Goal: Task Accomplishment & Management: Manage account settings

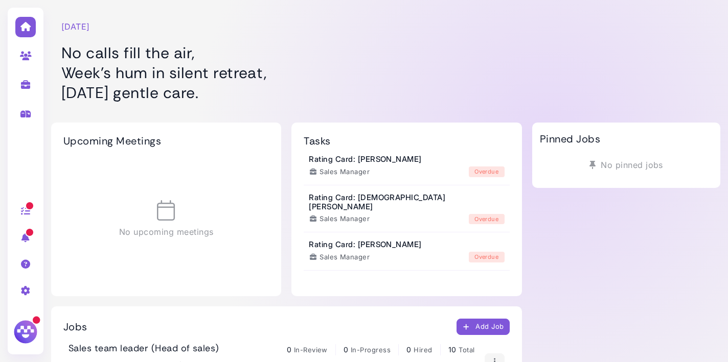
click at [26, 324] on img at bounding box center [25, 332] width 27 height 27
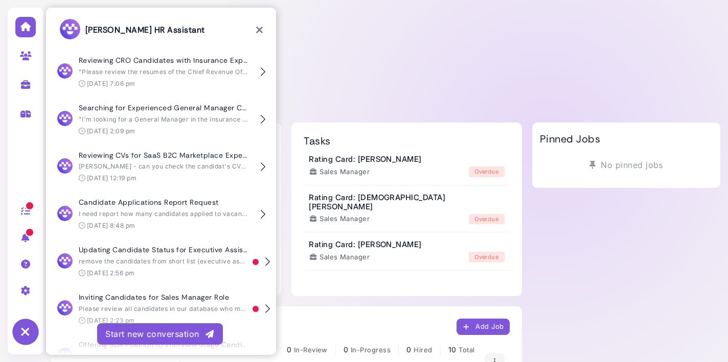
click at [26, 324] on icon at bounding box center [25, 332] width 27 height 27
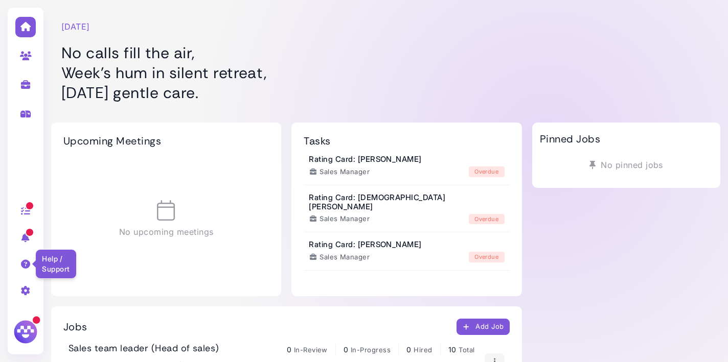
click at [26, 263] on icon at bounding box center [26, 264] width 12 height 9
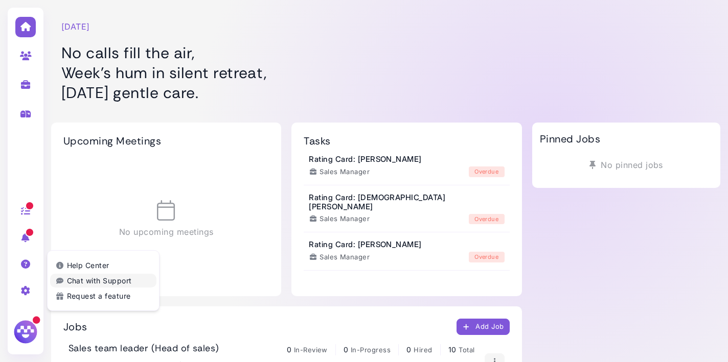
click at [92, 279] on link "Chat with Support" at bounding box center [103, 281] width 106 height 14
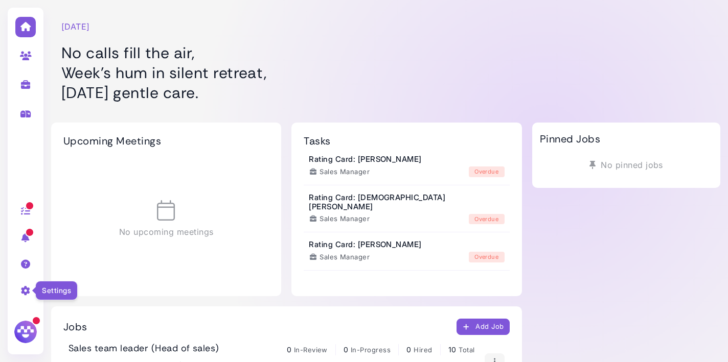
click at [24, 292] on icon at bounding box center [26, 290] width 12 height 9
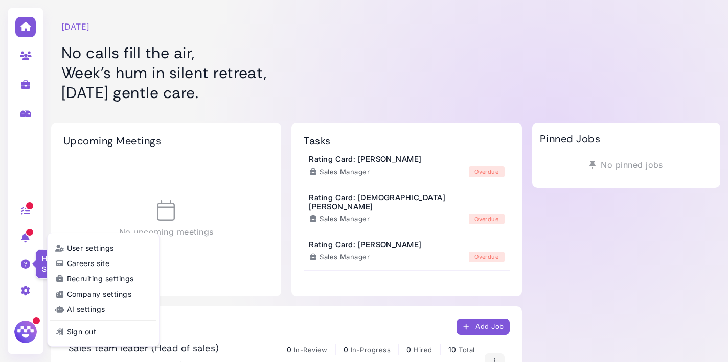
click at [20, 265] on icon at bounding box center [26, 264] width 12 height 9
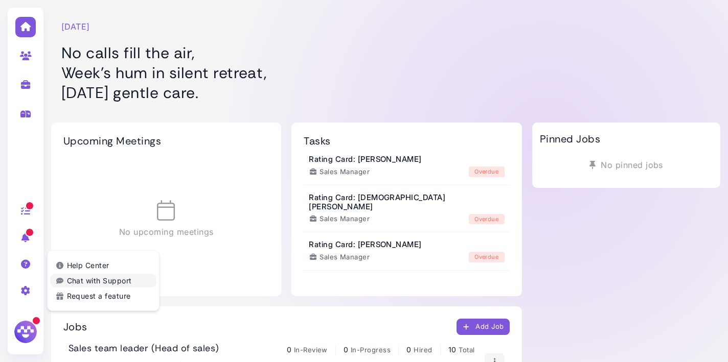
click at [105, 284] on link "Chat with Support" at bounding box center [103, 281] width 106 height 14
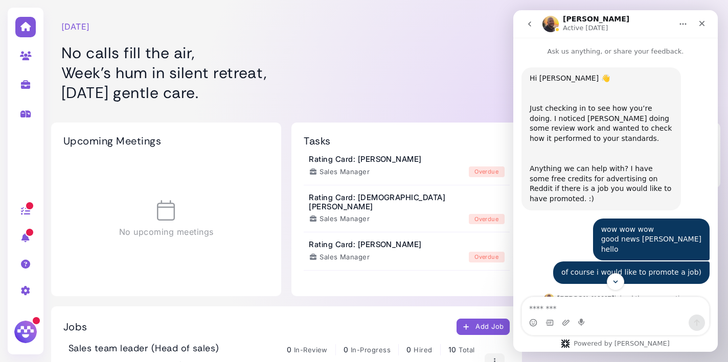
click at [529, 25] on icon "go back" at bounding box center [529, 23] width 3 height 5
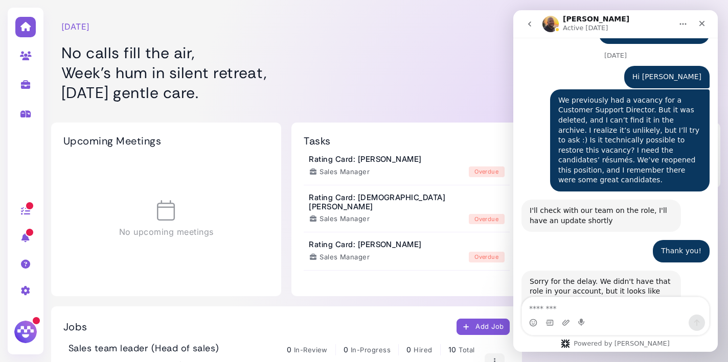
scroll to position [1289, 0]
click at [18, 292] on div at bounding box center [26, 290] width 32 height 27
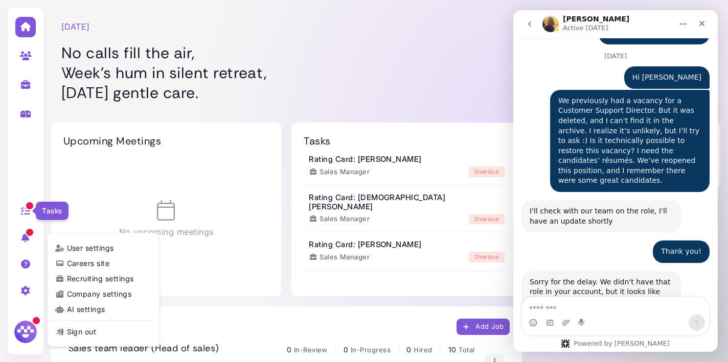
click at [24, 213] on icon at bounding box center [26, 210] width 12 height 9
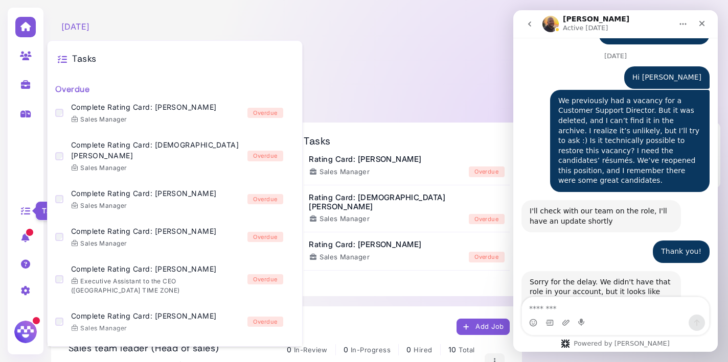
click at [24, 213] on icon at bounding box center [26, 210] width 12 height 9
click at [23, 291] on icon at bounding box center [26, 290] width 12 height 9
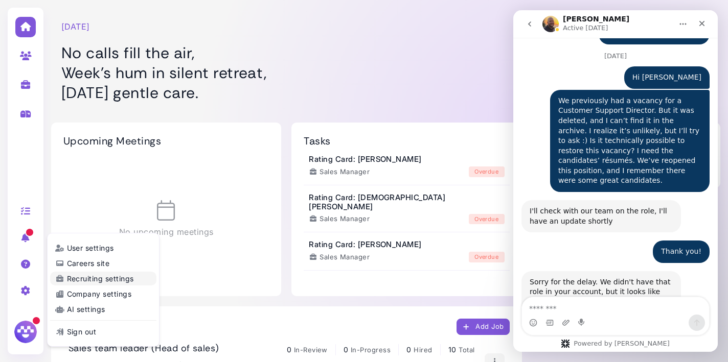
click at [103, 282] on link "Recruiting settings" at bounding box center [103, 279] width 106 height 14
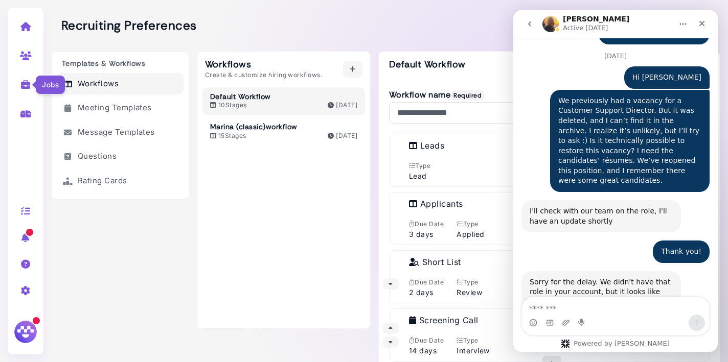
click at [30, 86] on icon at bounding box center [26, 84] width 12 height 9
select select "**********"
select select "**"
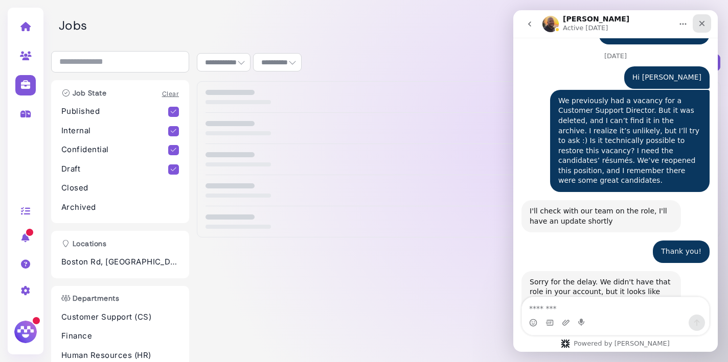
click at [703, 19] on icon "Close" at bounding box center [702, 23] width 8 height 8
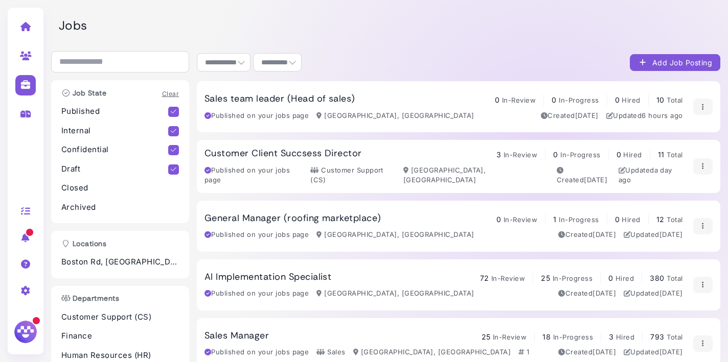
click at [23, 295] on icon at bounding box center [26, 290] width 12 height 9
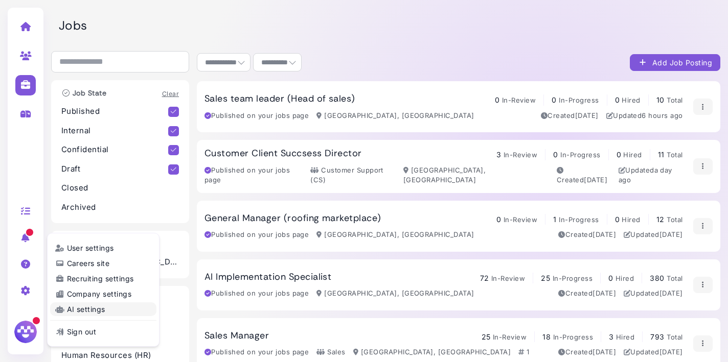
click at [100, 312] on link "AI settings" at bounding box center [103, 310] width 106 height 14
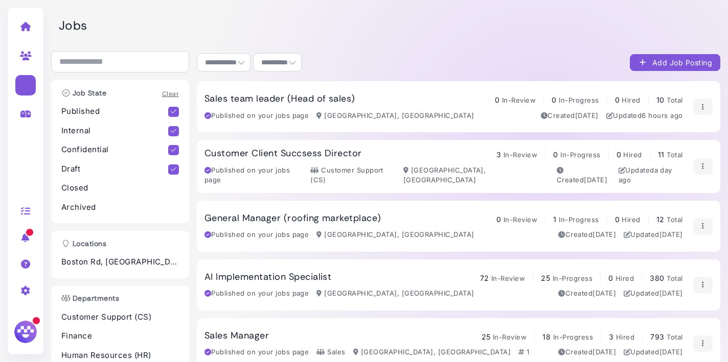
select select "******"
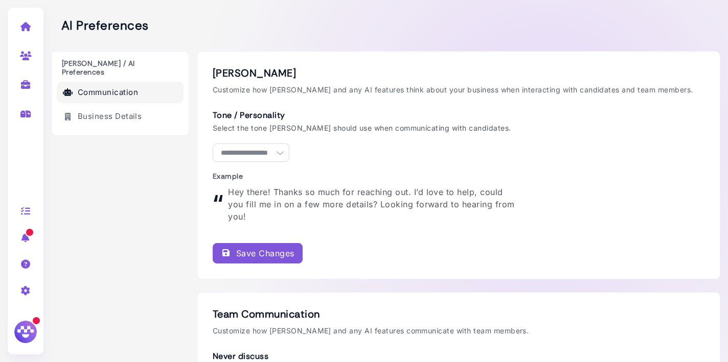
click at [26, 30] on icon at bounding box center [26, 26] width 12 height 9
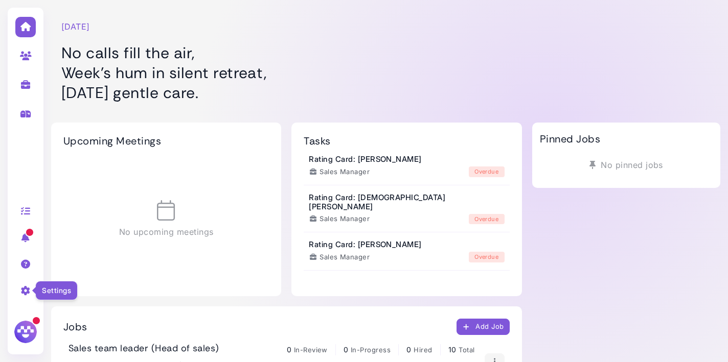
click at [27, 292] on icon at bounding box center [26, 290] width 12 height 9
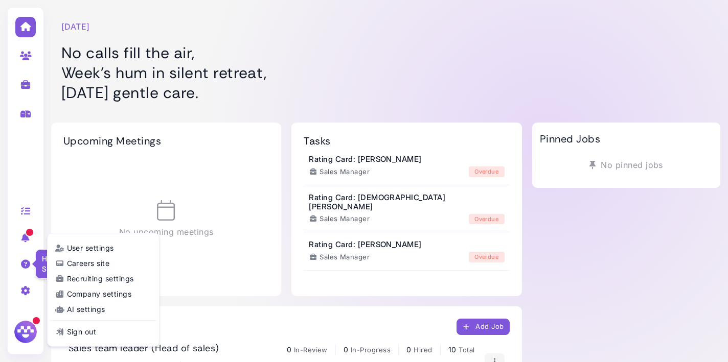
click at [25, 262] on icon at bounding box center [26, 264] width 12 height 9
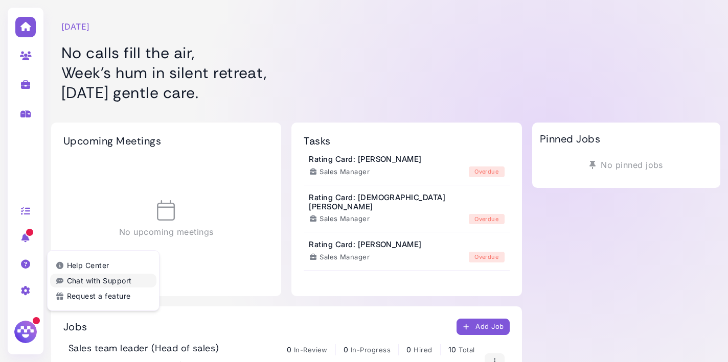
click at [98, 278] on link "Chat with Support" at bounding box center [103, 281] width 106 height 14
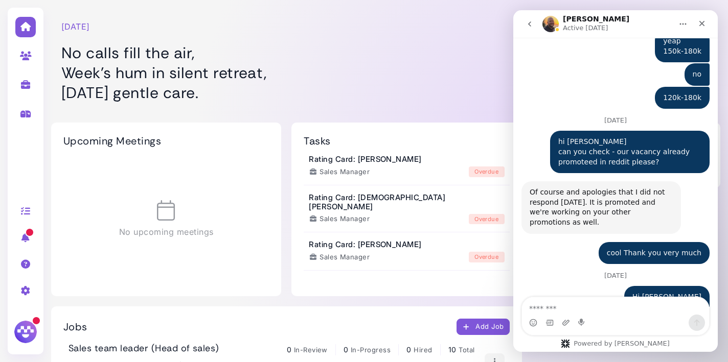
scroll to position [1289, 0]
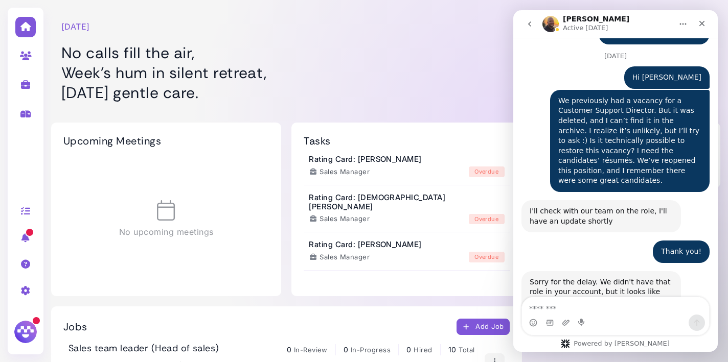
click at [682, 21] on icon "Home" at bounding box center [683, 24] width 8 height 8
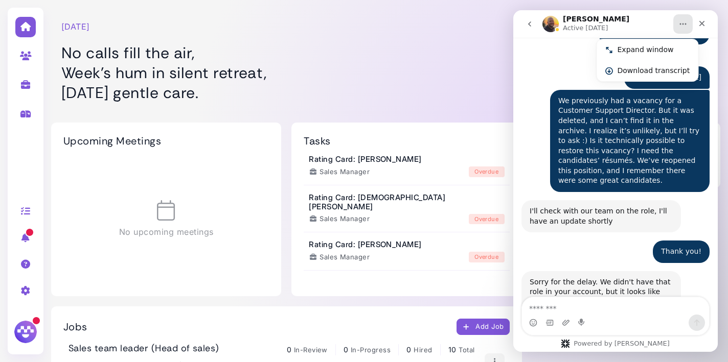
click at [665, 278] on div "Sorry for the delay. We didn't have that role in your account, but it looks lik…" at bounding box center [600, 333] width 143 height 110
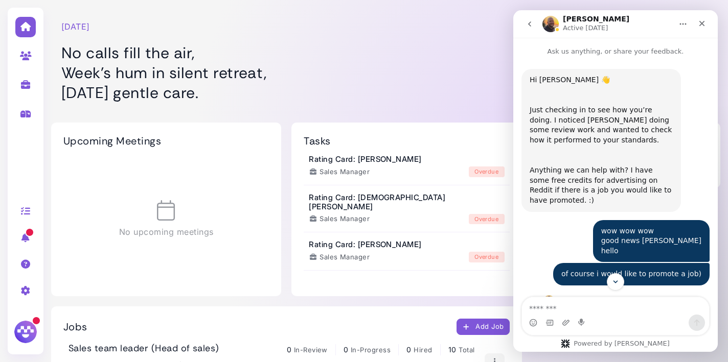
scroll to position [0, 0]
click at [639, 53] on p "Ask us anything, or share your feedback." at bounding box center [615, 47] width 204 height 19
